Goal: Information Seeking & Learning: Learn about a topic

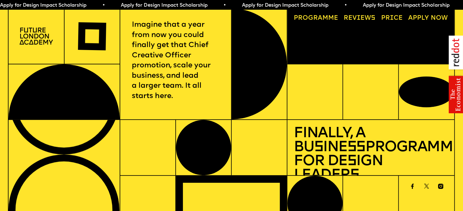
click at [392, 18] on link "Price" at bounding box center [391, 18] width 28 height 13
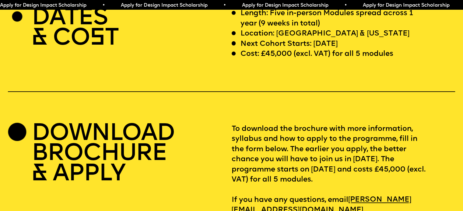
scroll to position [1921, 0]
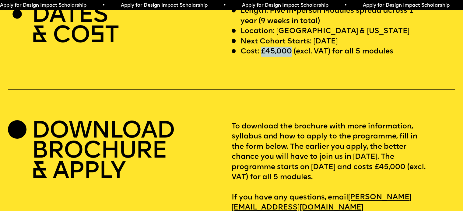
drag, startPoint x: 262, startPoint y: 71, endPoint x: 293, endPoint y: 70, distance: 30.1
click at [293, 57] on p "Cost: £45,000 (excl. VAT) for all 5 modules" at bounding box center [316, 52] width 153 height 10
drag, startPoint x: 280, startPoint y: 72, endPoint x: 274, endPoint y: 85, distance: 14.3
click at [274, 85] on div "DATES & CO S T Length: Five in-person Modules spread across 1 year (9 weeks in …" at bounding box center [231, 109] width 463 height 207
drag, startPoint x: 261, startPoint y: 69, endPoint x: 291, endPoint y: 74, distance: 30.5
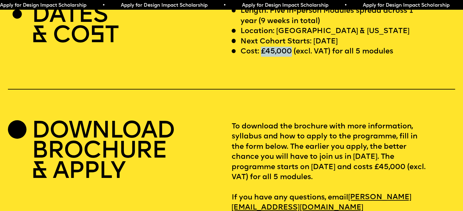
click at [291, 57] on p "Cost: £45,000 (excl. VAT) for all 5 modules" at bounding box center [316, 52] width 153 height 10
copy p "£45,000"
click at [271, 26] on p "Length: Five in-person Modules spread across 1 year (9 weeks in total)" at bounding box center [333, 16] width 186 height 20
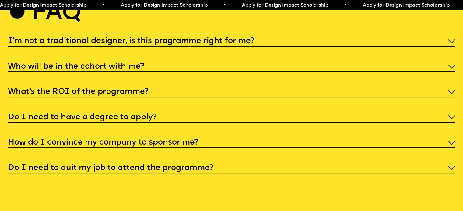
scroll to position [2407, 0]
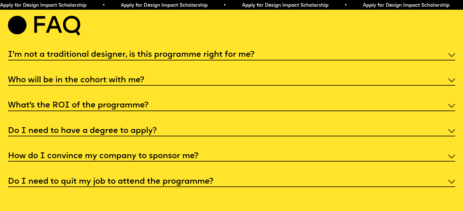
click at [69, 58] on h5 "I'm not a traditional designer, is this programme right for me?" at bounding box center [131, 55] width 246 height 6
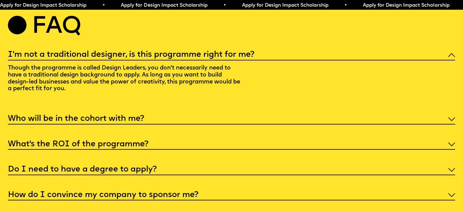
click at [214, 95] on p "Though the programme is called Design Leaders, you don't necessarily need to ha…" at bounding box center [125, 80] width 234 height 39
click at [214, 58] on h5 "I'm not a traditional designer, is this programme right for me?" at bounding box center [131, 55] width 246 height 6
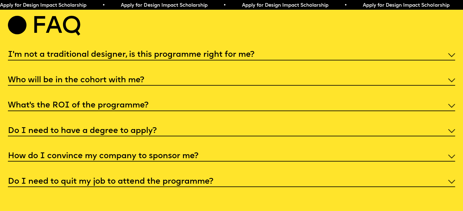
click at [134, 84] on h5 "Who will be in the cohort with me?" at bounding box center [76, 81] width 136 height 6
